Goal: Information Seeking & Learning: Find specific fact

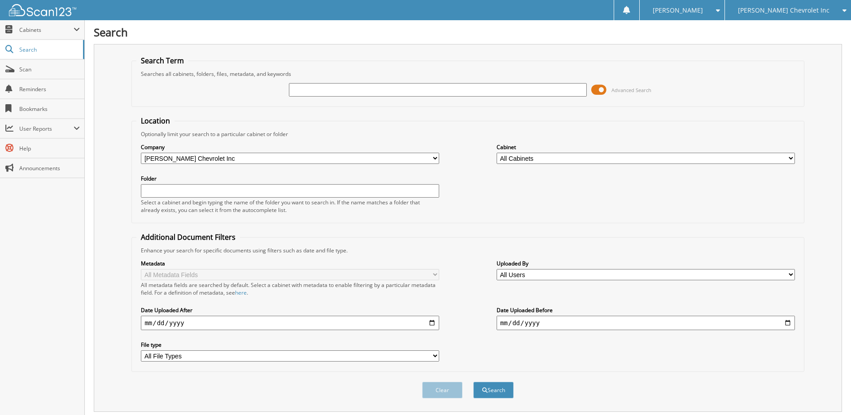
click at [349, 93] on input "text" at bounding box center [438, 89] width 298 height 13
type input "232552"
click at [473, 381] on button "Search" at bounding box center [493, 389] width 40 height 17
click at [596, 89] on span at bounding box center [598, 89] width 15 height 13
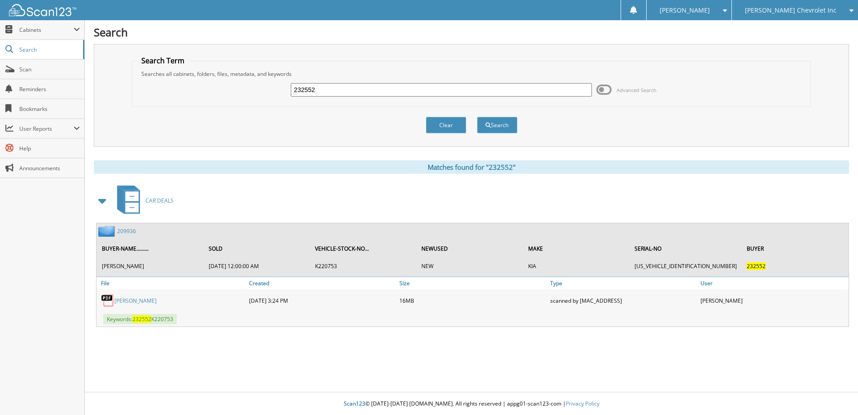
click at [322, 86] on input "232552" at bounding box center [441, 89] width 301 height 13
type input "166717"
click at [477, 117] on button "Search" at bounding box center [497, 125] width 40 height 17
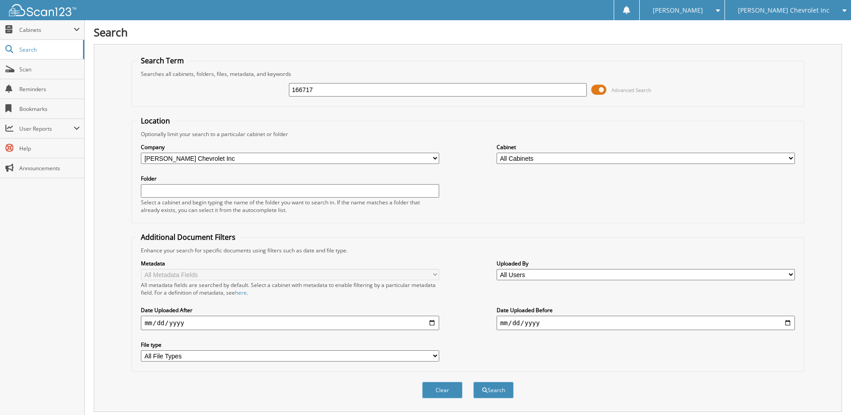
click at [598, 85] on span at bounding box center [598, 89] width 15 height 13
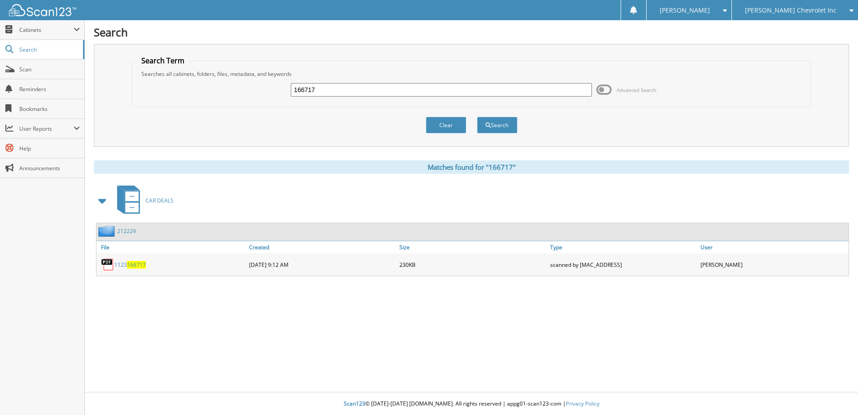
click at [330, 91] on input "166717" at bounding box center [441, 89] width 301 height 13
type input "HASEGAWA"
click at [477, 117] on button "Search" at bounding box center [497, 125] width 40 height 17
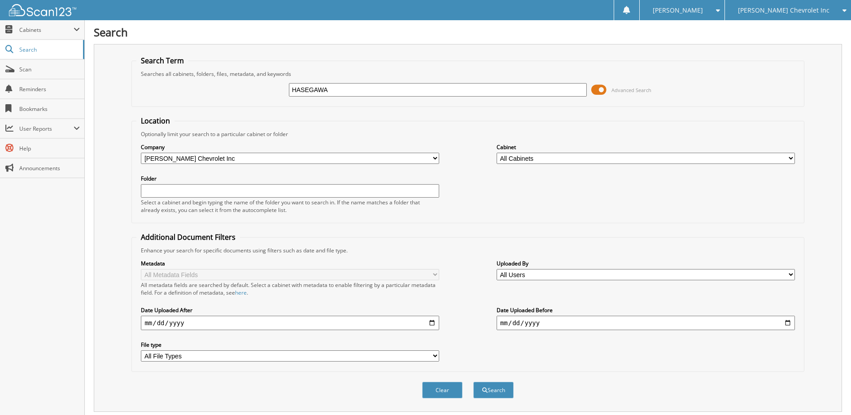
click at [602, 87] on span at bounding box center [598, 89] width 15 height 13
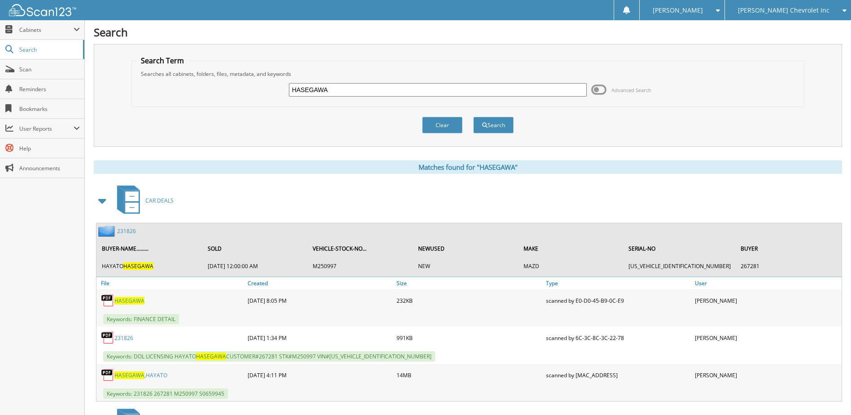
click at [339, 86] on input "HASEGAWA" at bounding box center [438, 89] width 298 height 13
type input "232553"
click at [473, 117] on button "Search" at bounding box center [493, 125] width 40 height 17
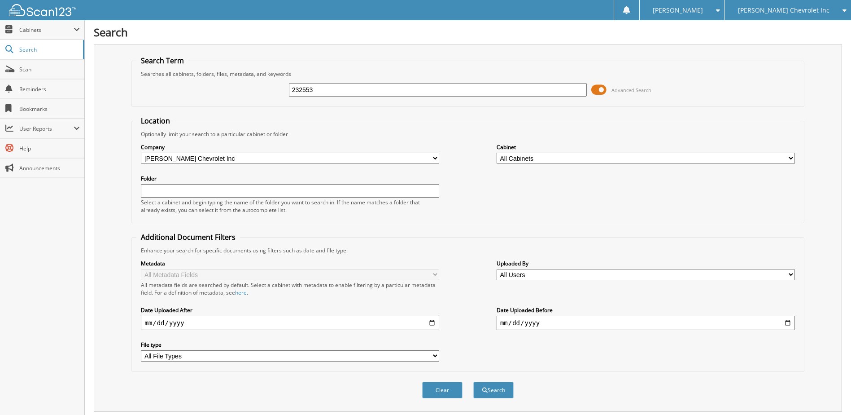
click at [600, 91] on span at bounding box center [598, 89] width 15 height 13
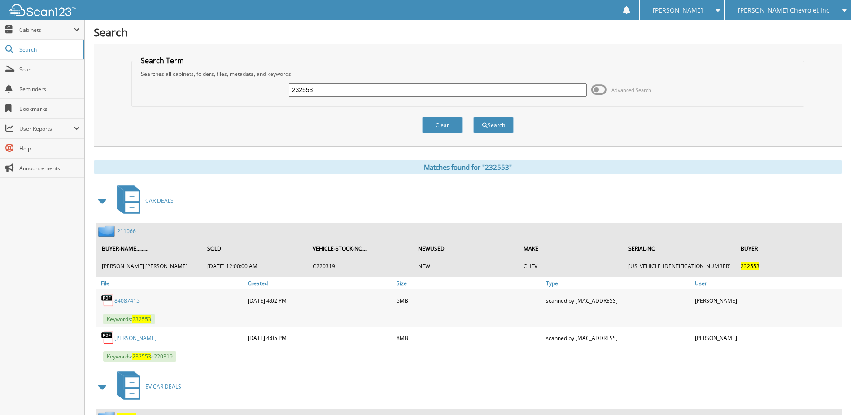
scroll to position [39, 0]
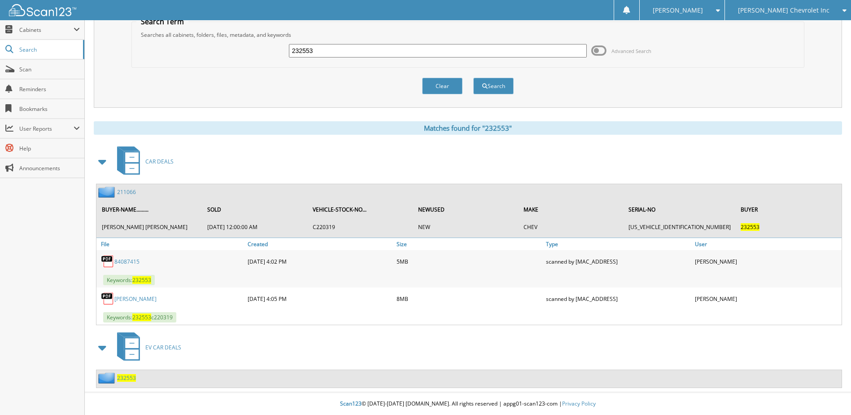
drag, startPoint x: 127, startPoint y: 378, endPoint x: 135, endPoint y: 374, distance: 9.7
click at [127, 378] on span "232553" at bounding box center [126, 378] width 19 height 8
